Goal: Task Accomplishment & Management: Manage account settings

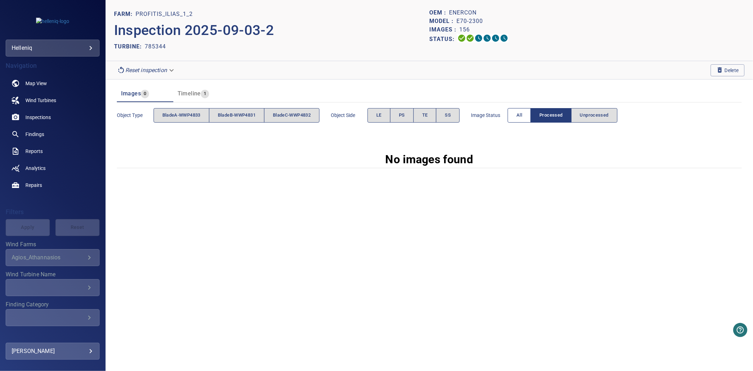
click at [522, 118] on span "All" at bounding box center [520, 115] width 6 height 8
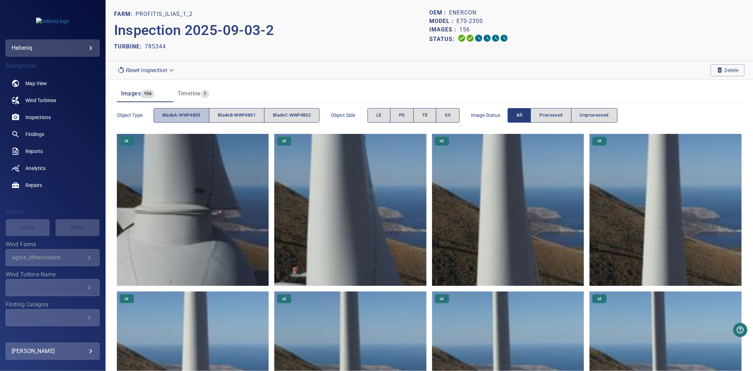
click at [181, 117] on span "bladeA-WWP4833" at bounding box center [181, 115] width 38 height 8
click at [227, 115] on span "bladeB-WWP4831" at bounding box center [237, 115] width 38 height 8
click at [276, 114] on span "bladeC-WWP4832" at bounding box center [292, 115] width 38 height 8
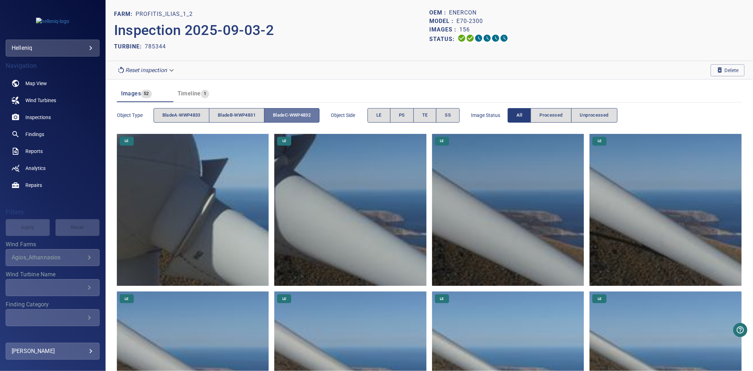
click at [276, 114] on span "bladeC-WWP4832" at bounding box center [292, 115] width 38 height 8
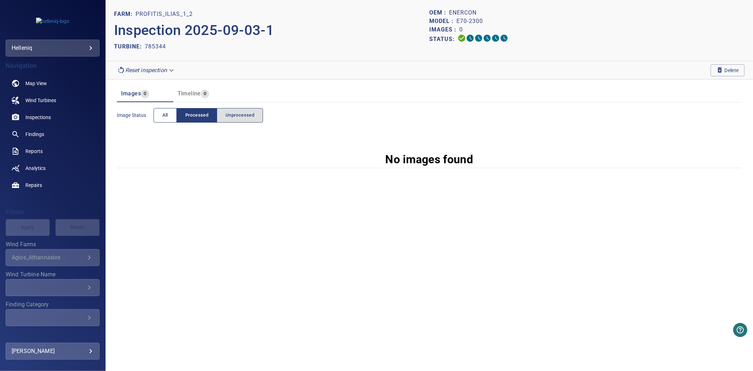
click at [170, 112] on button "All" at bounding box center [165, 115] width 23 height 14
click at [738, 65] on button "Delete" at bounding box center [728, 70] width 34 height 12
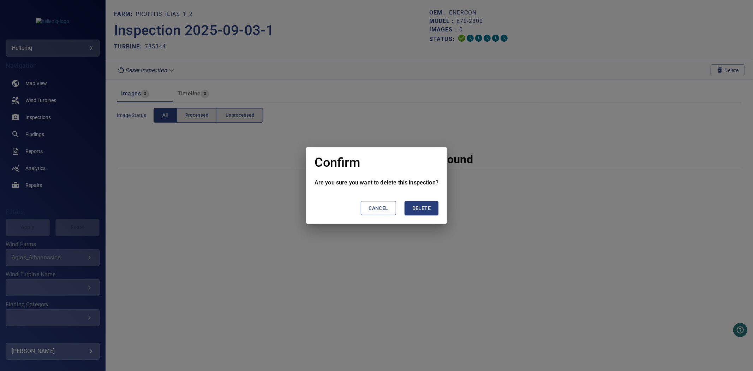
click at [422, 207] on span "Delete" at bounding box center [422, 208] width 18 height 9
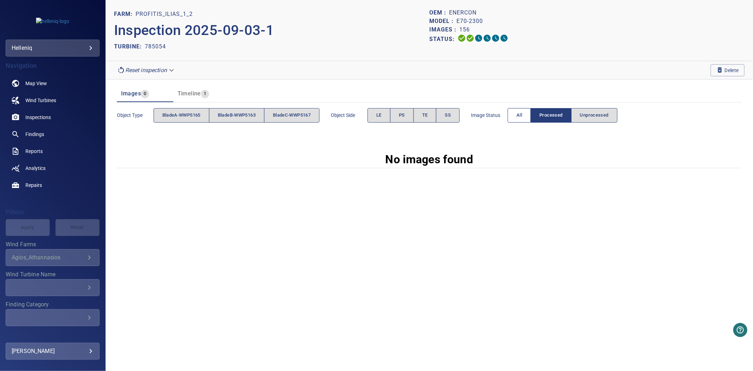
click at [515, 111] on button "All" at bounding box center [519, 115] width 23 height 14
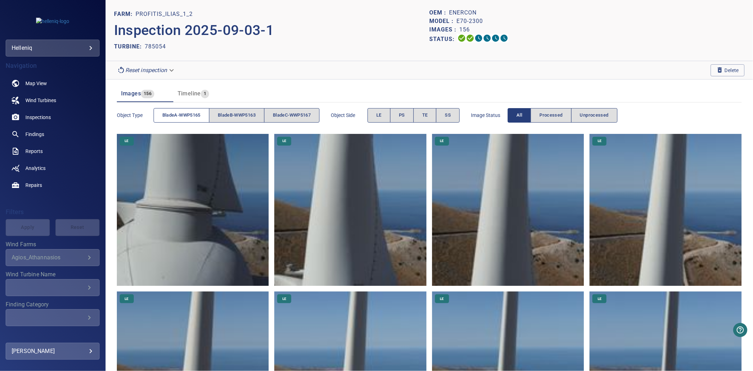
click at [178, 117] on span "bladeA-WWP5165" at bounding box center [181, 115] width 38 height 8
click at [228, 118] on span "bladeB-WWP5163" at bounding box center [237, 115] width 38 height 8
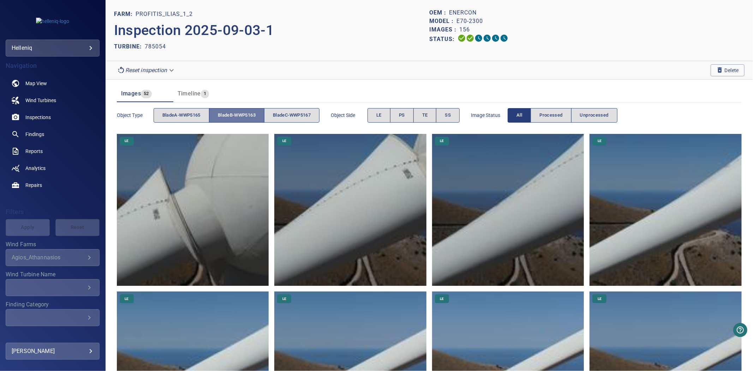
click at [228, 118] on span "bladeB-WWP5163" at bounding box center [237, 115] width 38 height 8
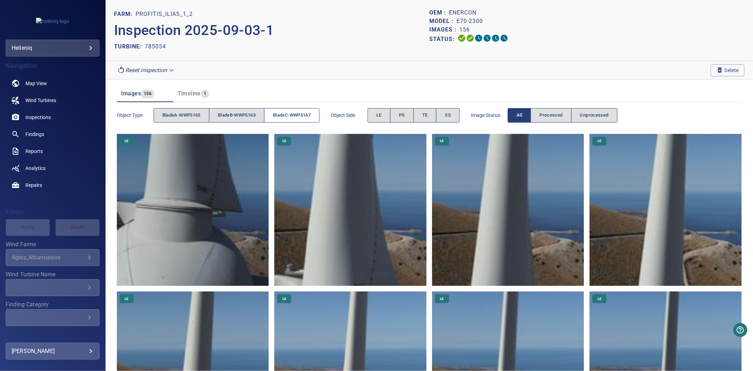
click at [294, 118] on span "bladeC-WWP5167" at bounding box center [292, 115] width 38 height 8
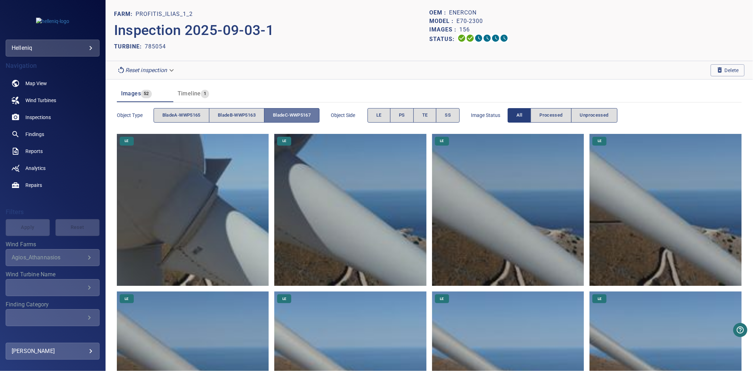
click at [294, 118] on span "bladeC-WWP5167" at bounding box center [292, 115] width 38 height 8
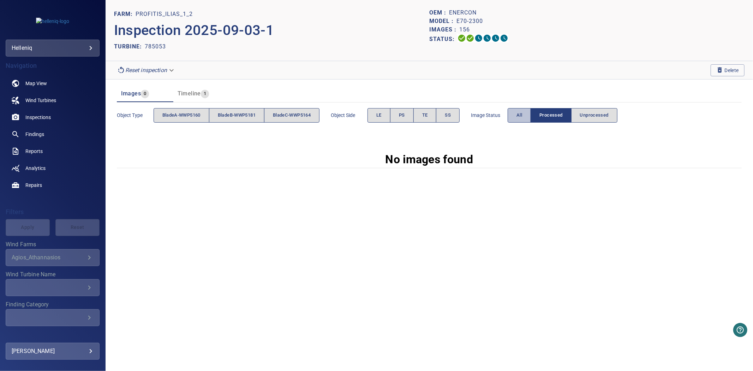
click at [528, 117] on button "All" at bounding box center [519, 115] width 23 height 14
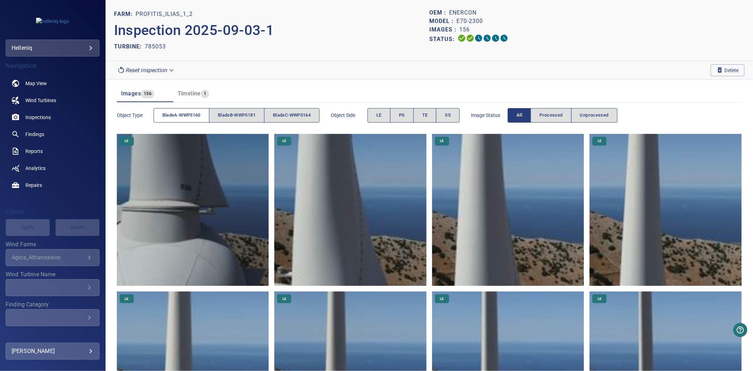
click at [186, 113] on span "bladeA-WWP5160" at bounding box center [181, 115] width 38 height 8
click at [231, 117] on span "bladeB-WWP5181" at bounding box center [237, 115] width 38 height 8
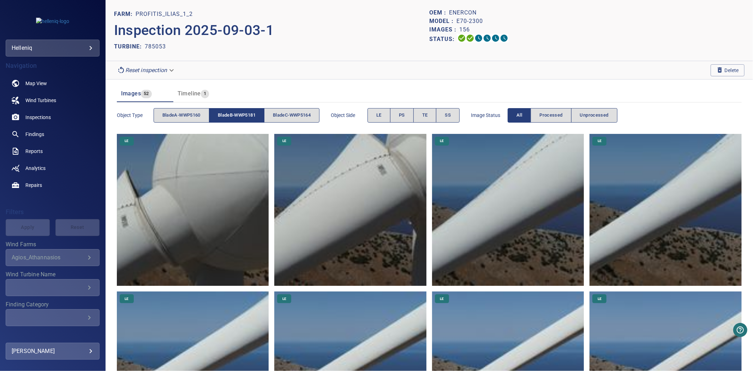
click at [231, 117] on span "bladeB-WWP5181" at bounding box center [237, 115] width 38 height 8
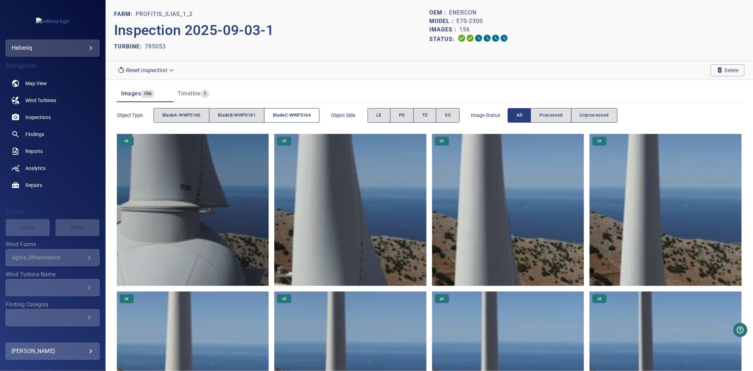
click at [296, 118] on span "bladeC-WWP5164" at bounding box center [292, 115] width 38 height 8
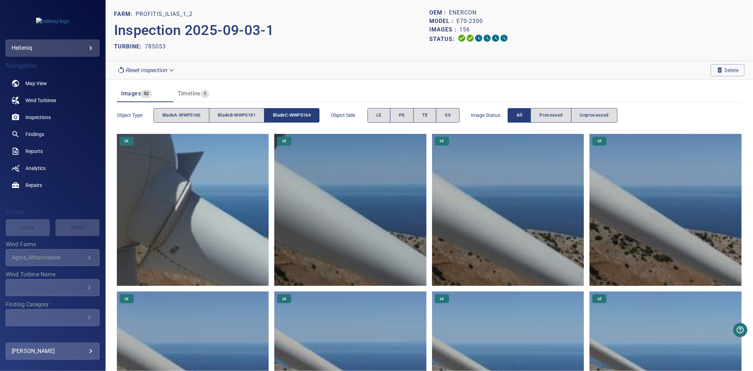
click at [296, 118] on span "bladeC-WWP5164" at bounding box center [292, 115] width 38 height 8
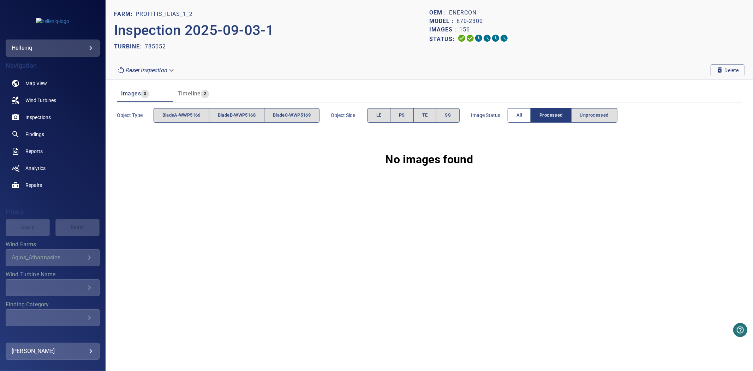
click at [522, 118] on span "All" at bounding box center [520, 115] width 6 height 8
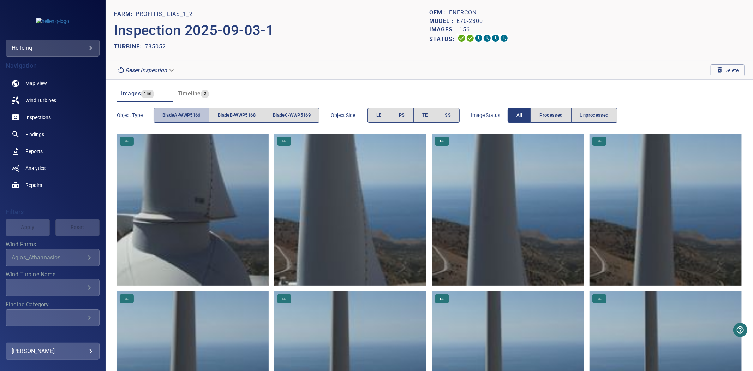
click at [184, 113] on span "bladeA-WWP5166" at bounding box center [181, 115] width 38 height 8
click at [222, 115] on span "bladeB-WWP5168" at bounding box center [237, 115] width 38 height 8
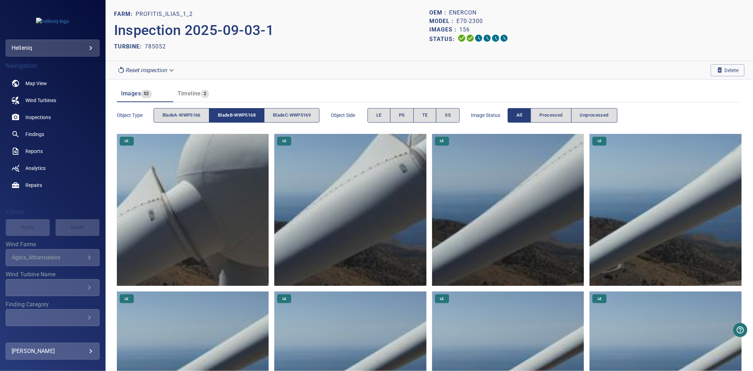
click at [222, 115] on span "bladeB-WWP5168" at bounding box center [237, 115] width 38 height 8
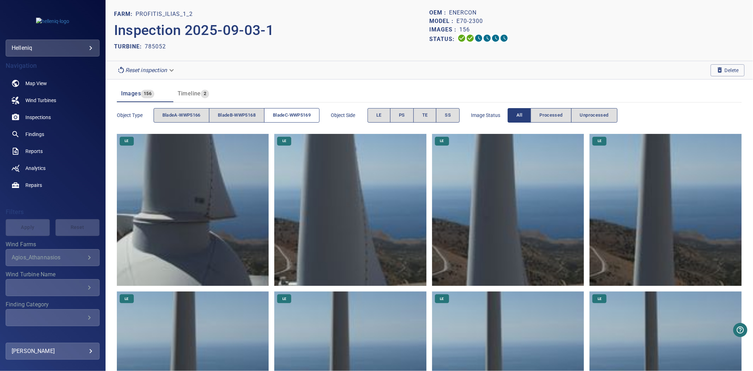
click at [297, 115] on span "bladeC-WWP5169" at bounding box center [292, 115] width 38 height 8
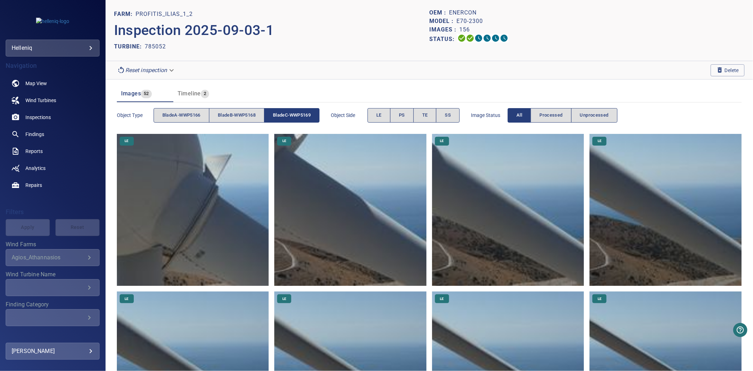
click at [297, 115] on span "bladeC-WWP5169" at bounding box center [292, 115] width 38 height 8
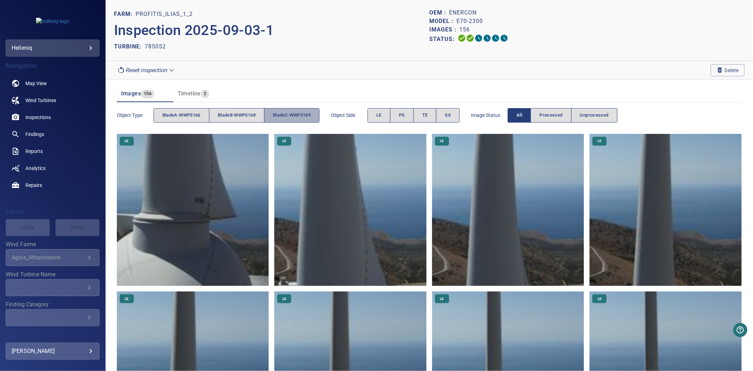
click at [297, 115] on span "bladeC-WWP5169" at bounding box center [292, 115] width 38 height 8
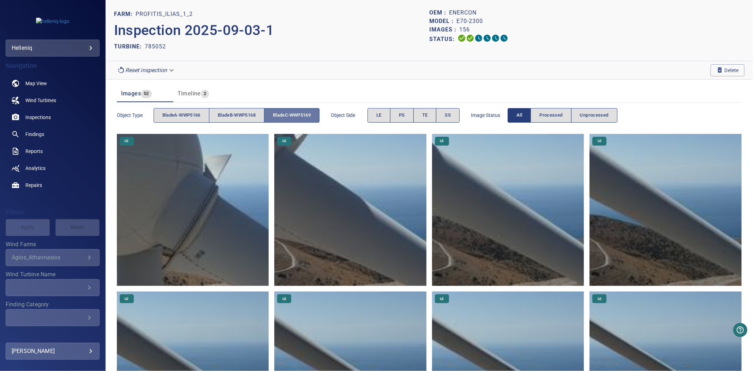
click at [297, 115] on span "bladeC-WWP5169" at bounding box center [292, 115] width 38 height 8
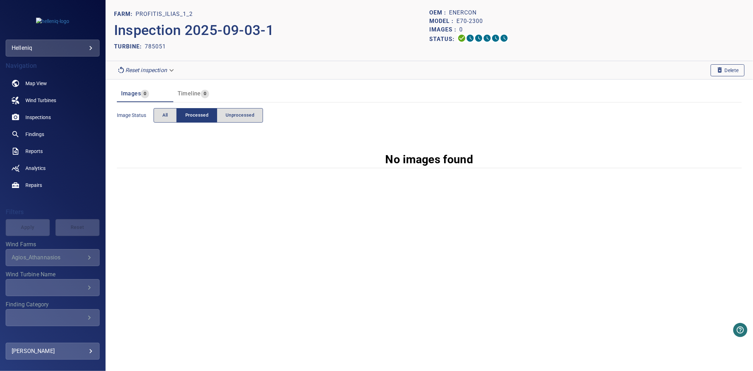
click at [725, 74] on span "Delete" at bounding box center [728, 70] width 23 height 8
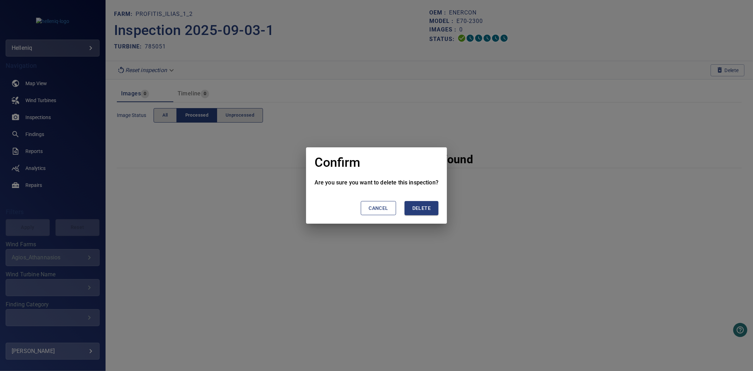
click at [417, 212] on span "Delete" at bounding box center [422, 208] width 18 height 9
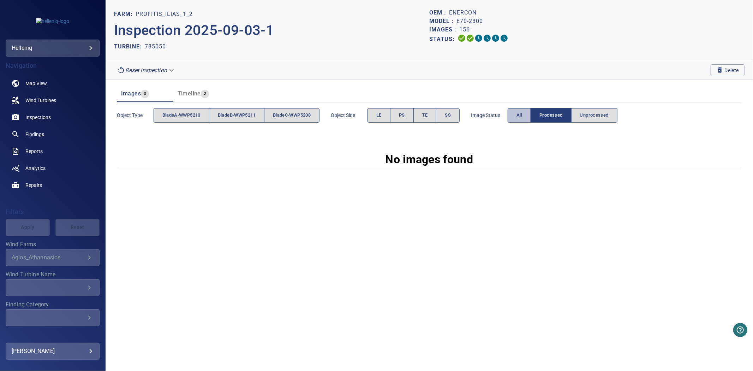
click at [514, 114] on button "All" at bounding box center [519, 115] width 23 height 14
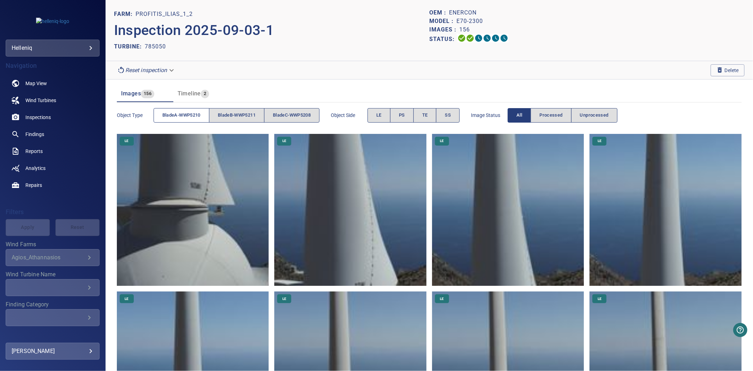
click at [176, 114] on span "bladeA-WWP5210" at bounding box center [181, 115] width 38 height 8
click at [218, 115] on button "bladeB-WWP5211" at bounding box center [236, 115] width 55 height 14
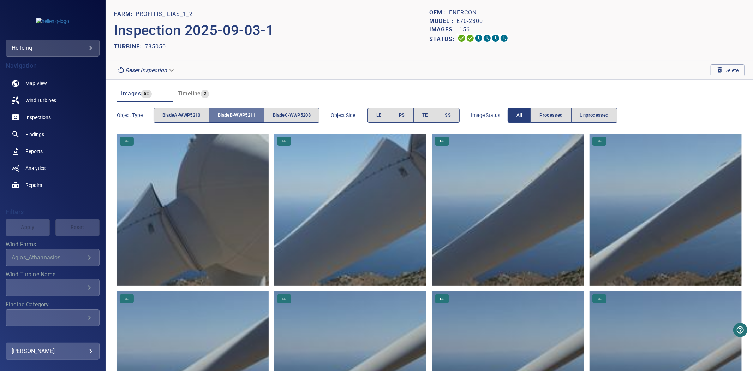
click at [218, 115] on button "bladeB-WWP5211" at bounding box center [236, 115] width 55 height 14
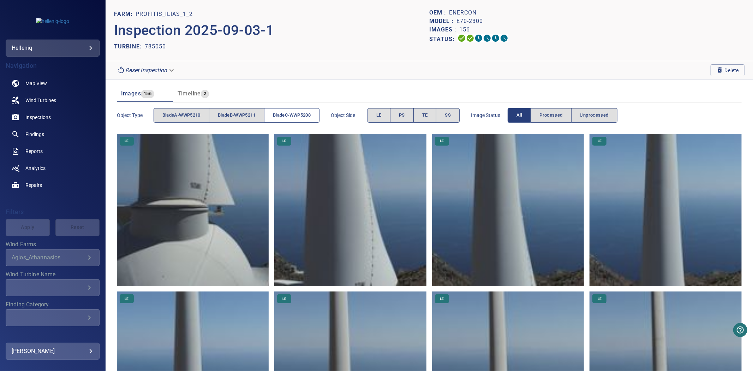
click at [273, 115] on button "bladeC-WWP5208" at bounding box center [291, 115] width 55 height 14
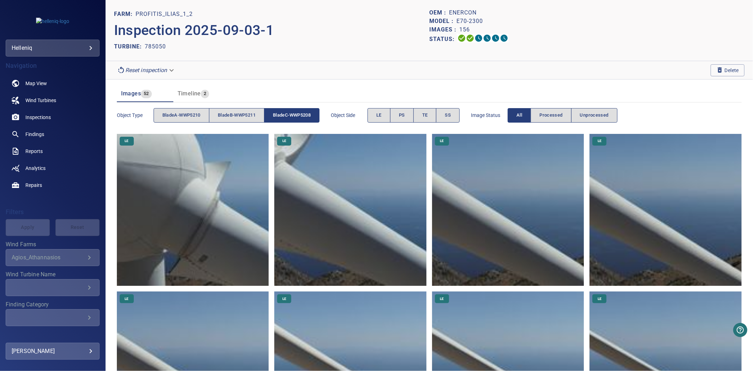
click at [273, 115] on button "bladeC-WWP5208" at bounding box center [291, 115] width 55 height 14
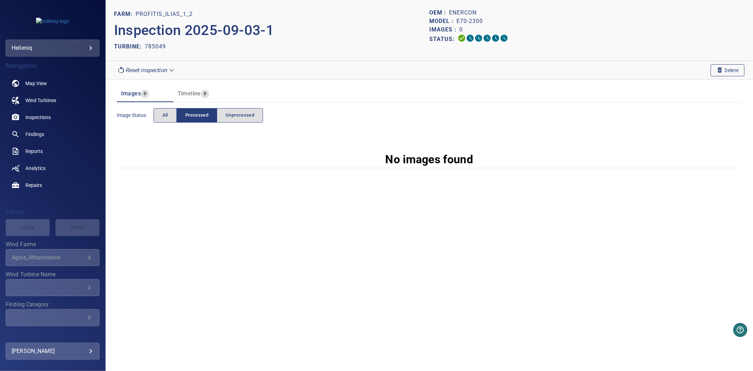
click at [724, 68] on span "Delete" at bounding box center [728, 70] width 23 height 8
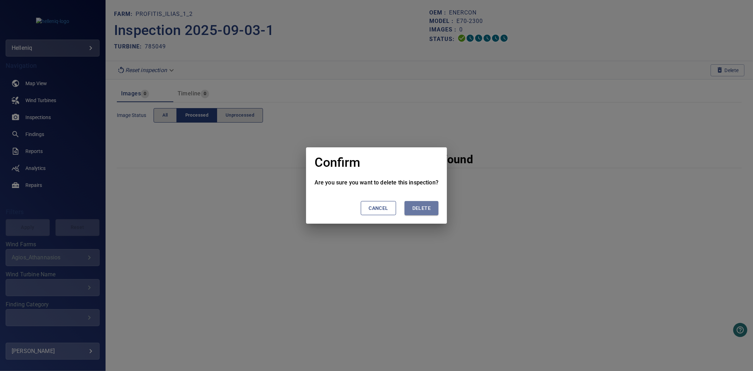
click at [425, 211] on span "Delete" at bounding box center [422, 208] width 18 height 9
